Goal: Find specific page/section: Find specific page/section

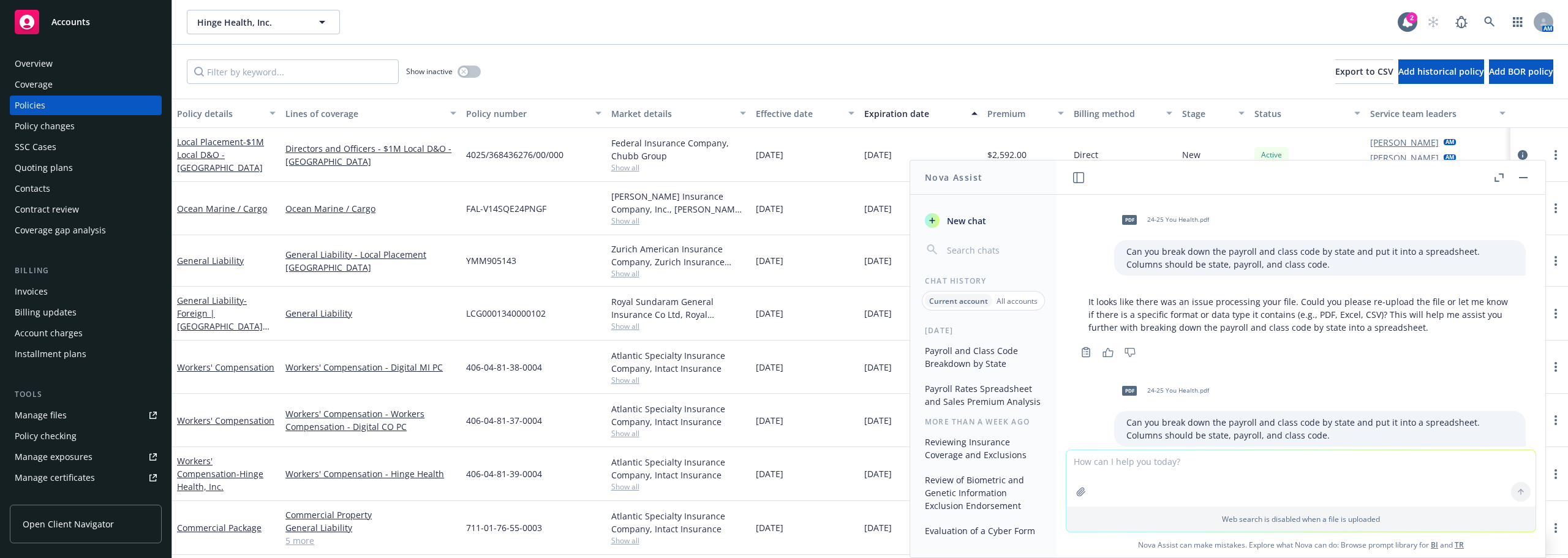
scroll to position [680, 0]
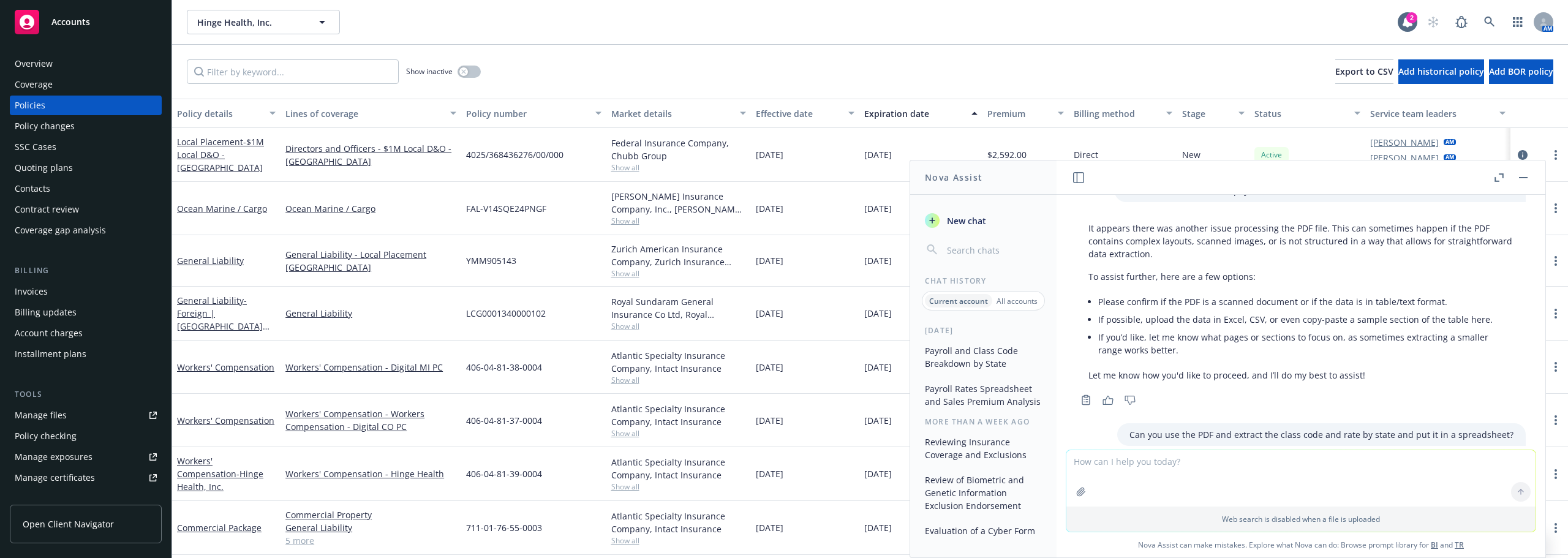
click at [48, 64] on div "Overview" at bounding box center [33, 64] width 38 height 19
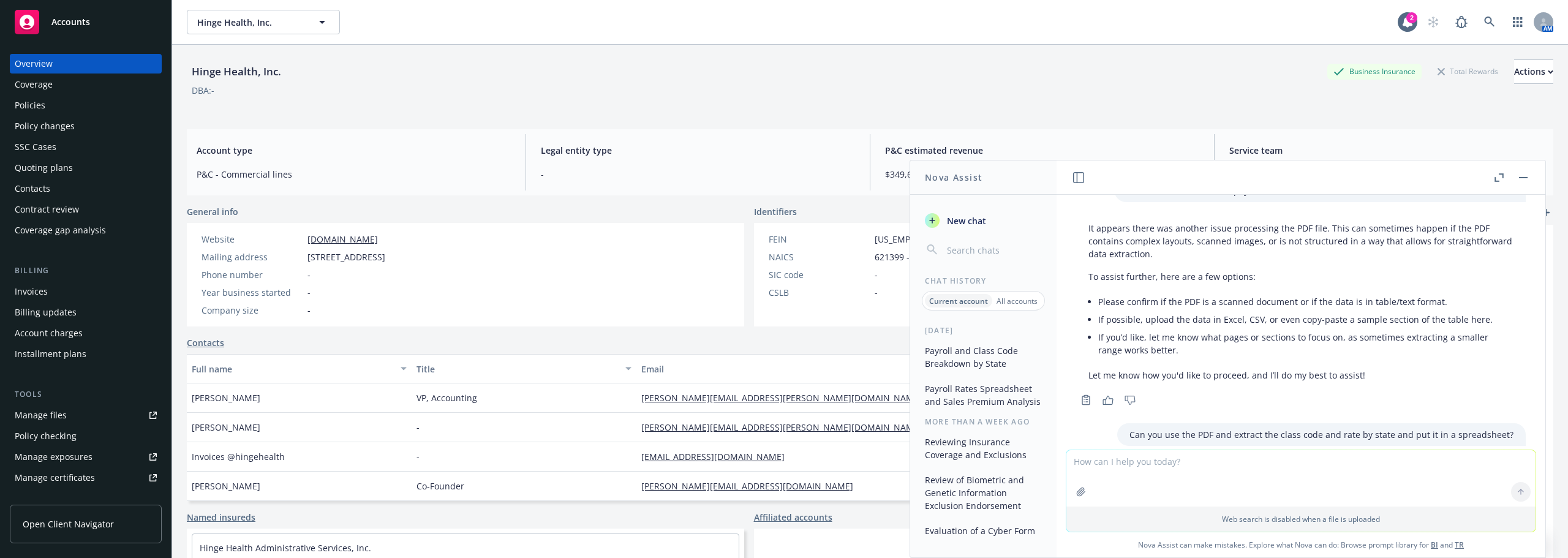
click at [1522, 180] on button "button" at bounding box center [1523, 178] width 15 height 15
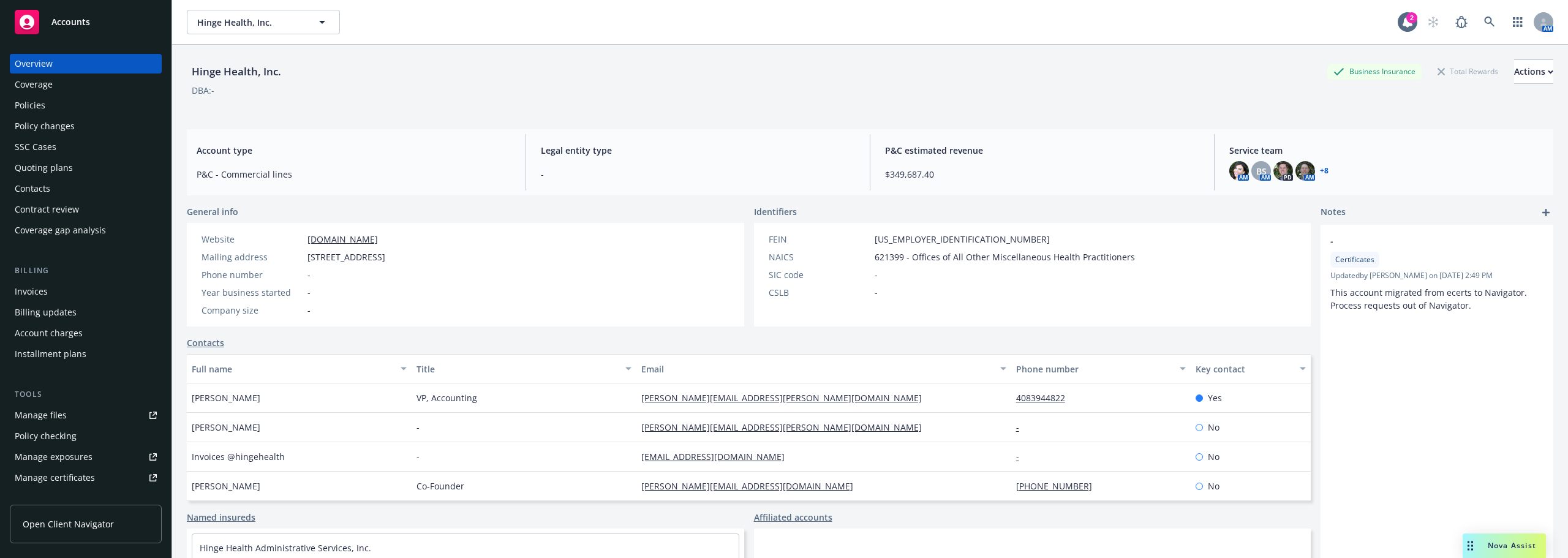
click at [982, 255] on span "621399 - Offices of All Other Miscellaneous Health Practitioners" at bounding box center [1005, 256] width 261 height 13
click at [918, 255] on span "621399 - Offices of All Other Miscellaneous Health Practitioners" at bounding box center [1005, 256] width 261 height 13
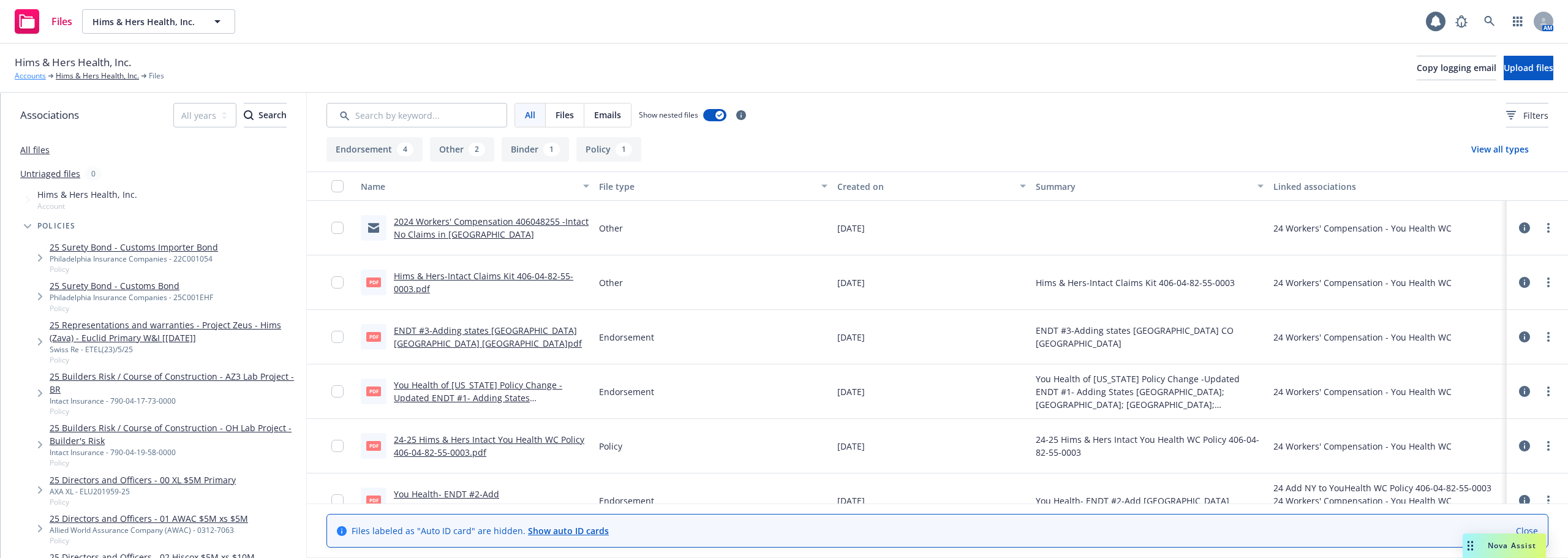
click at [38, 74] on link "Accounts" at bounding box center [31, 76] width 32 height 11
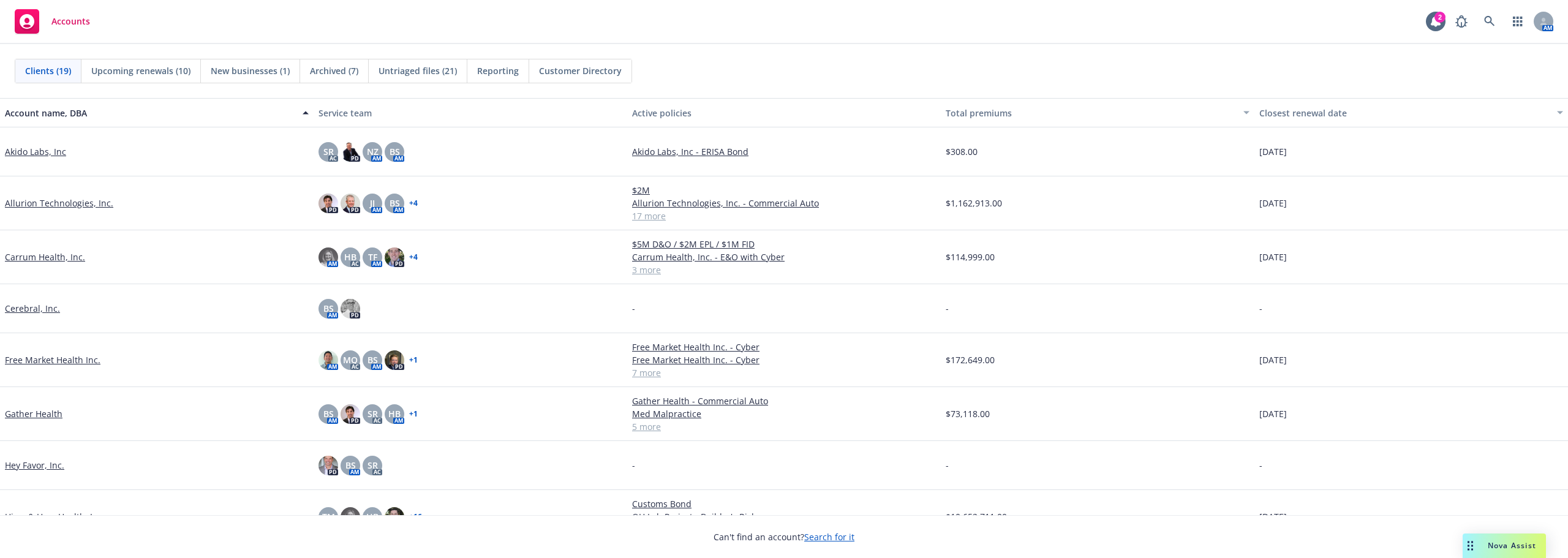
scroll to position [184, 0]
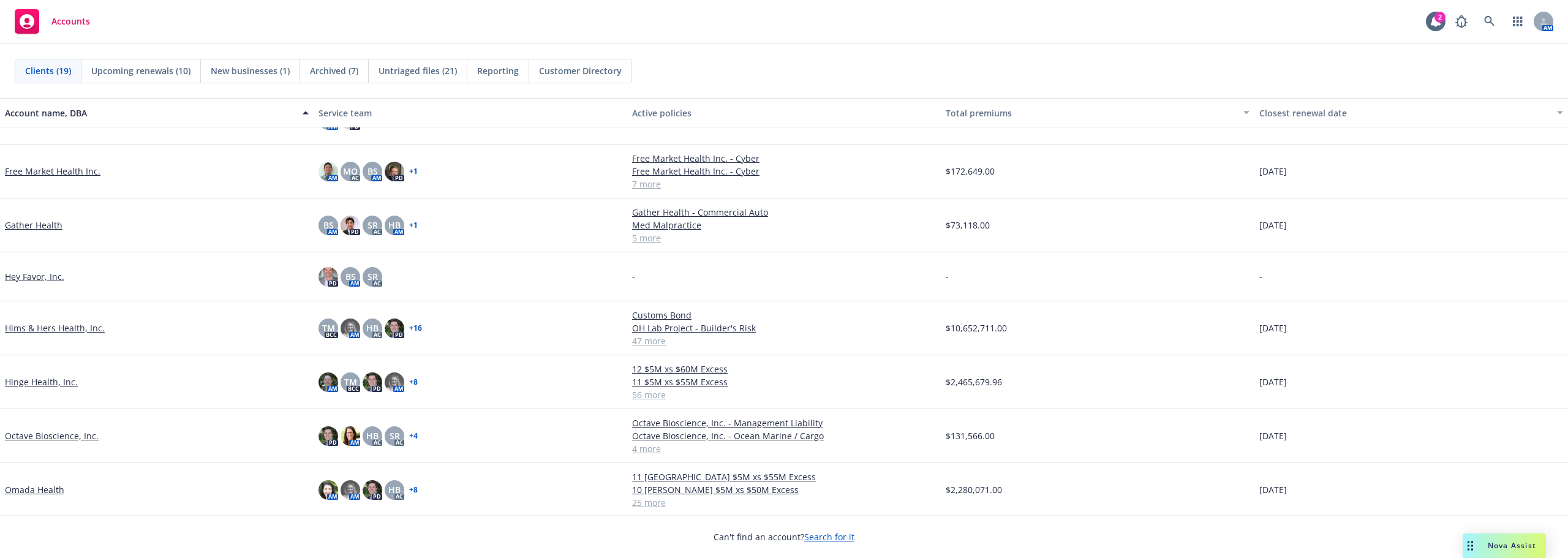
click at [46, 334] on link "Hims & Hers Health, Inc." at bounding box center [55, 328] width 100 height 13
